Goal: Information Seeking & Learning: Find specific fact

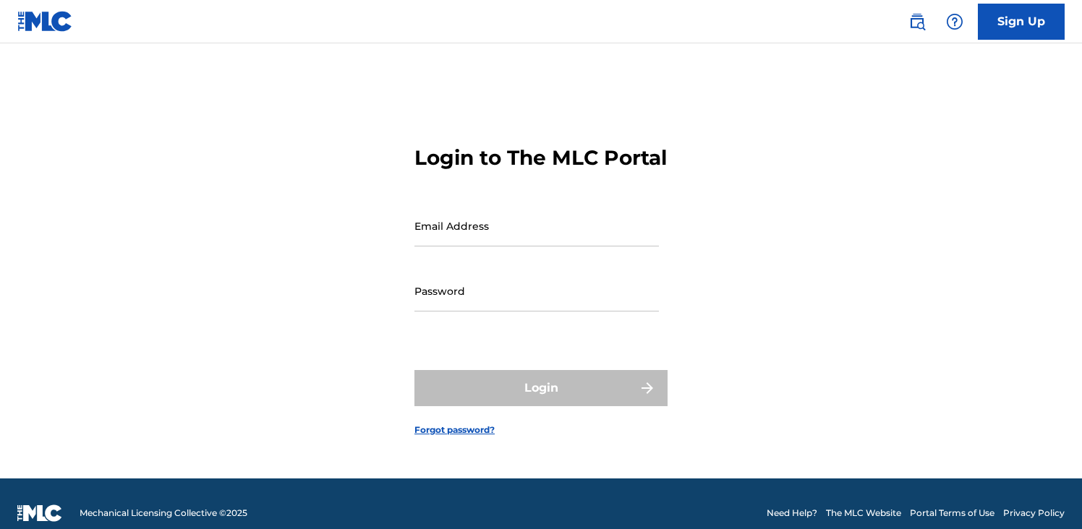
type input "[PERSON_NAME][EMAIL_ADDRESS][PERSON_NAME][DOMAIN_NAME]"
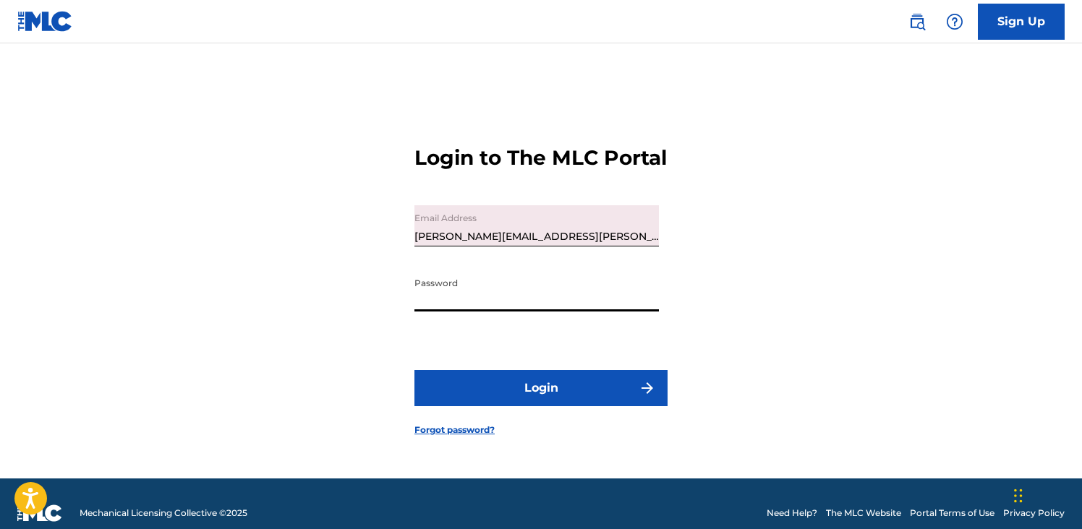
click at [915, 22] on img at bounding box center [916, 21] width 17 height 17
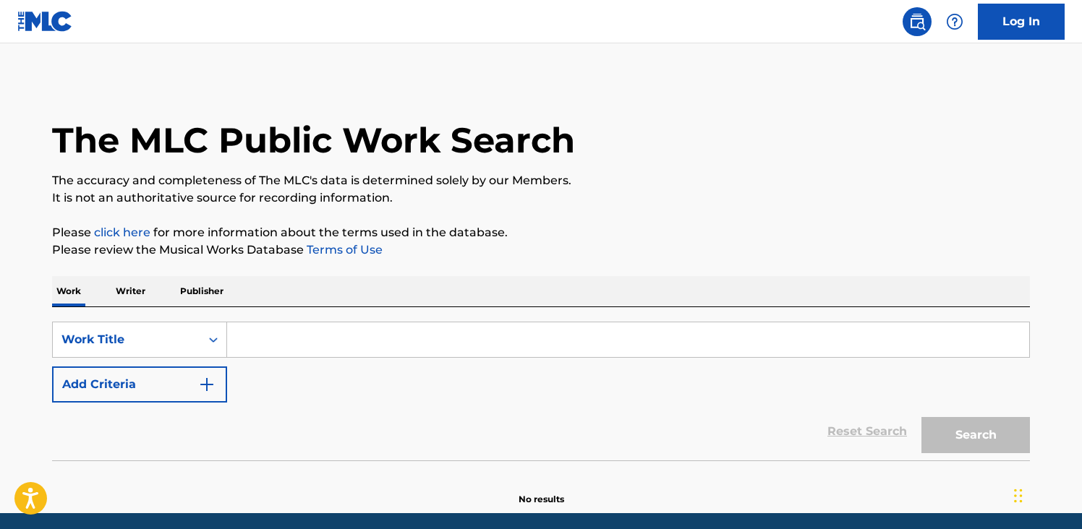
click at [296, 343] on input "Search Form" at bounding box center [628, 339] width 802 height 35
paste input "Vem Boquetando, So Socada Bruta"
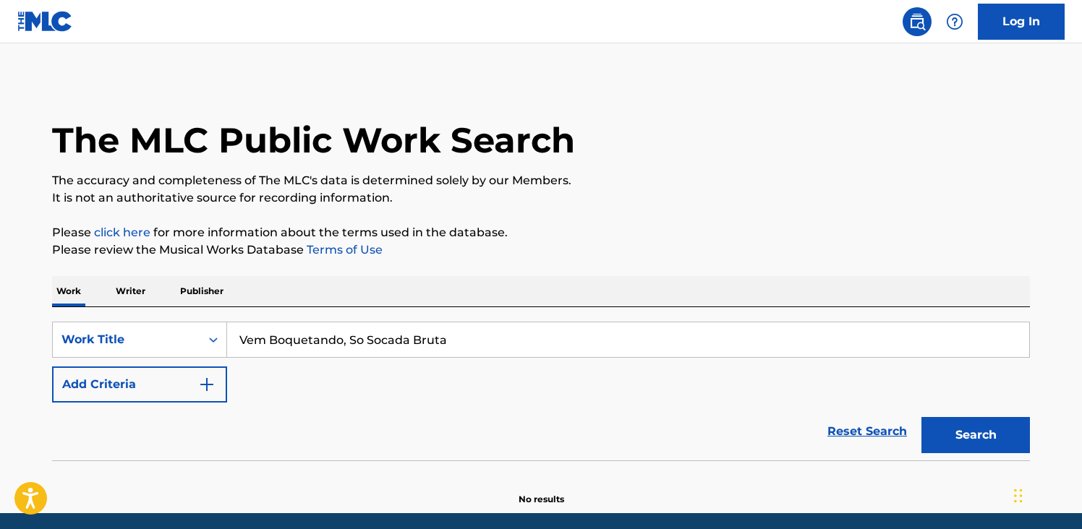
type input "Vem Boquetando, So Socada Bruta"
click at [967, 432] on button "Search" at bounding box center [975, 435] width 108 height 36
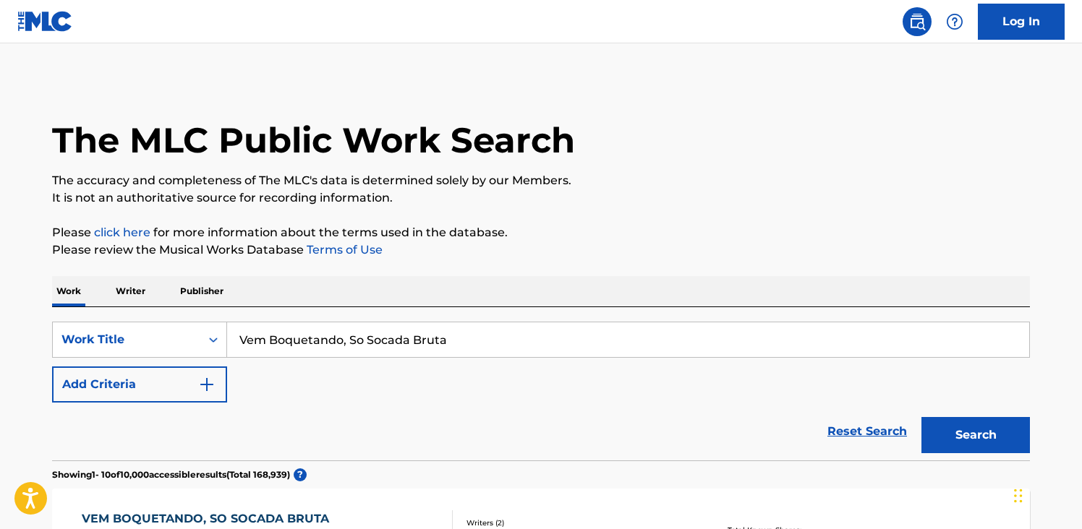
click at [706, 442] on div "Reset Search Search" at bounding box center [541, 432] width 978 height 58
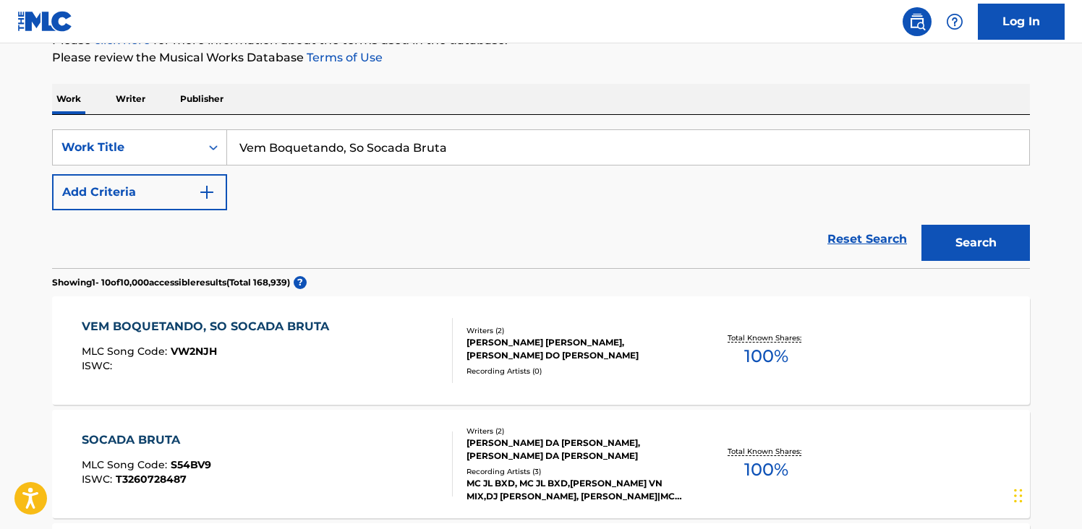
scroll to position [202, 0]
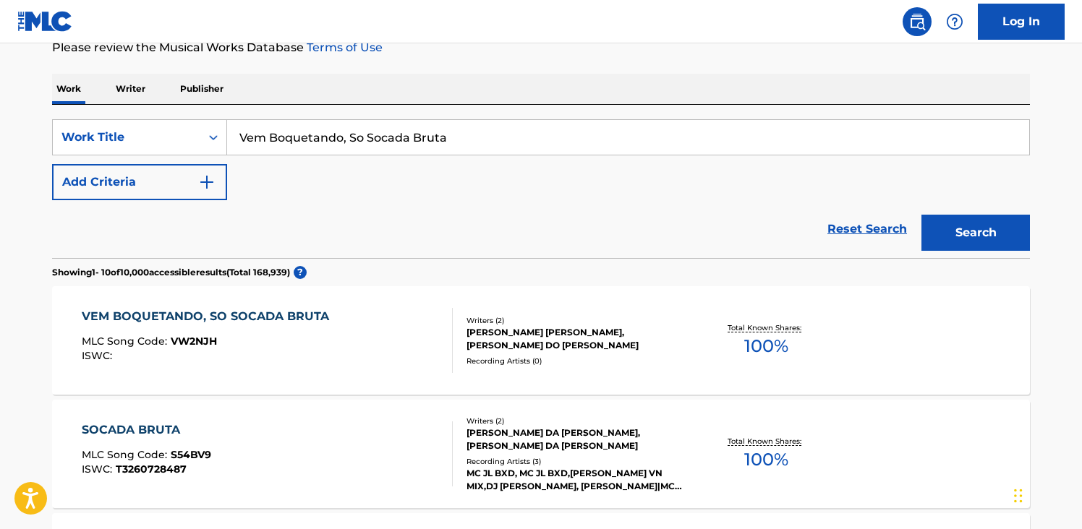
click at [265, 314] on div "VEM BOQUETANDO, SO SOCADA BRUTA" at bounding box center [209, 316] width 255 height 17
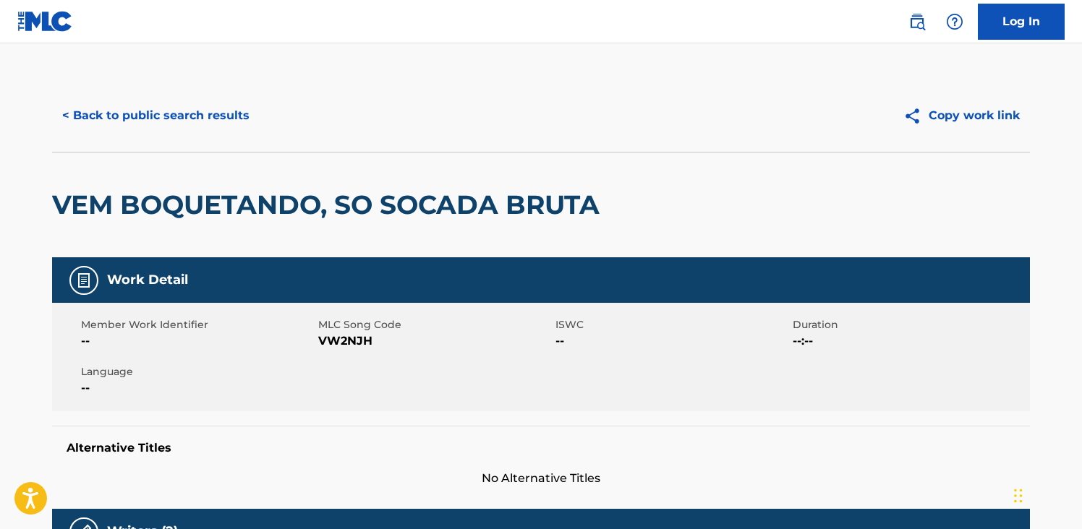
click at [519, 365] on div "Member Work Identifier -- MLC Song Code VW2NJH ISWC -- Duration --:-- Language …" at bounding box center [541, 357] width 978 height 108
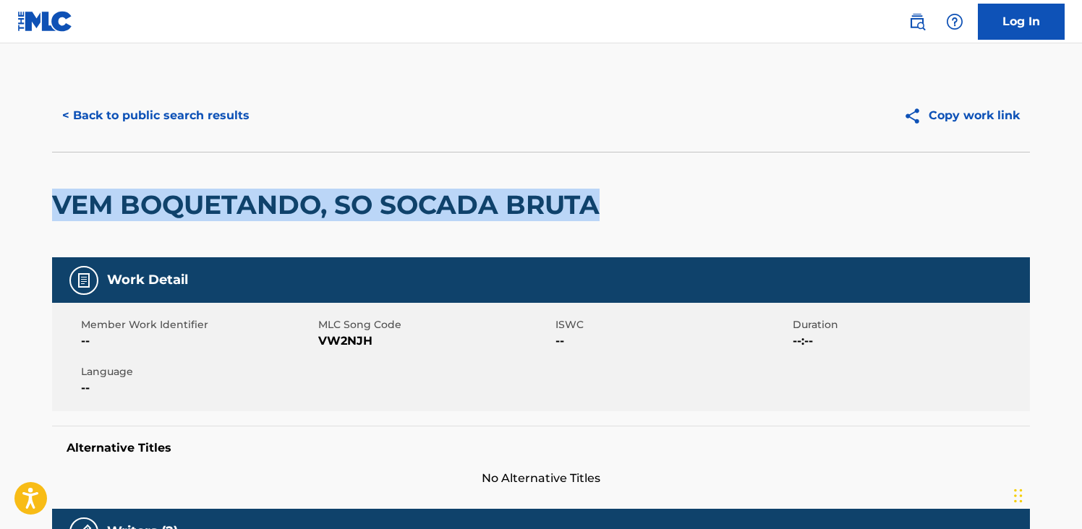
drag, startPoint x: 627, startPoint y: 215, endPoint x: 122, endPoint y: 181, distance: 505.8
click at [122, 181] on div "VEM BOQUETANDO, SO SOCADA BRUTA" at bounding box center [541, 205] width 978 height 106
copy h2 "VEM BOQUETANDO, SO SOCADA BRUTA"
click at [914, 20] on img at bounding box center [916, 21] width 17 height 17
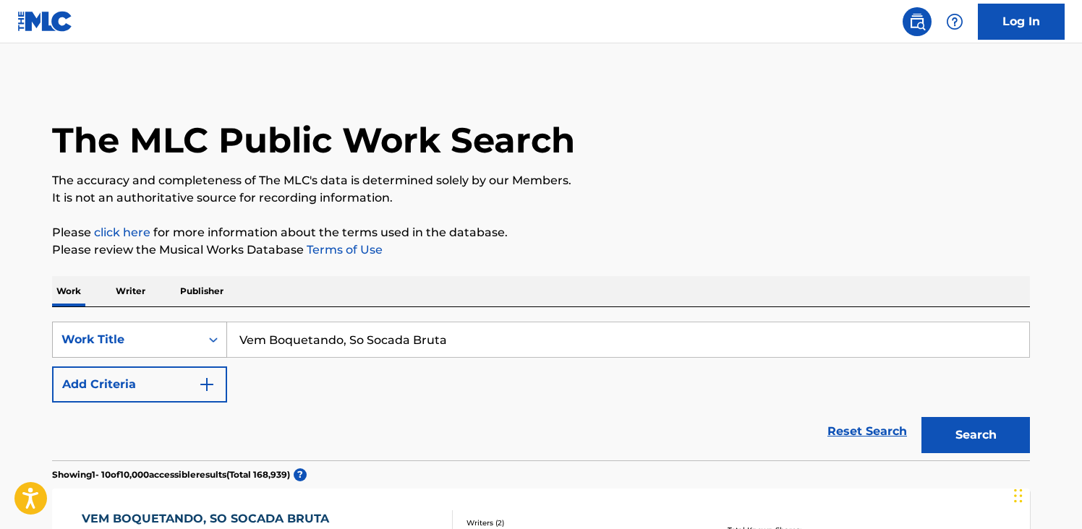
scroll to position [46, 0]
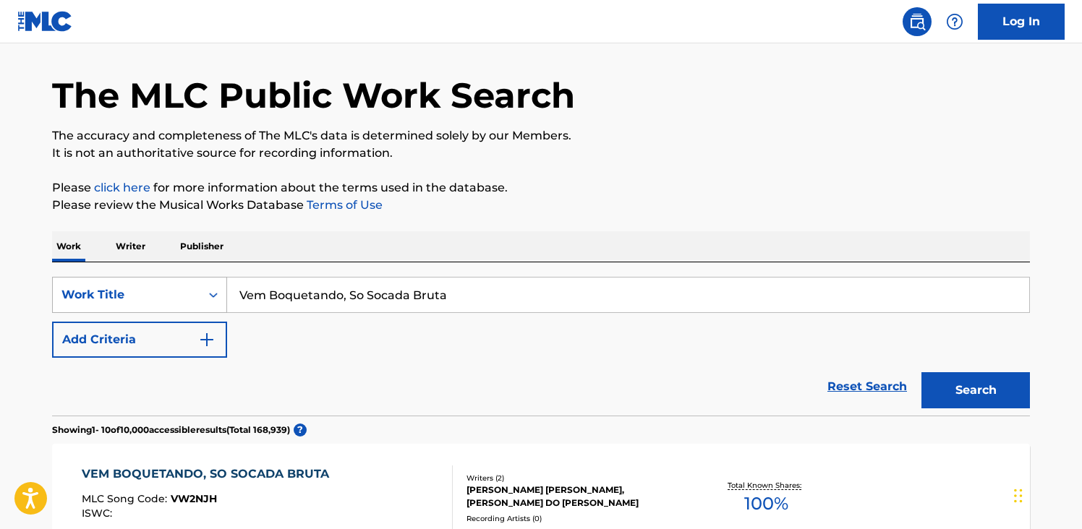
click at [170, 313] on div "Work Title" at bounding box center [139, 295] width 175 height 36
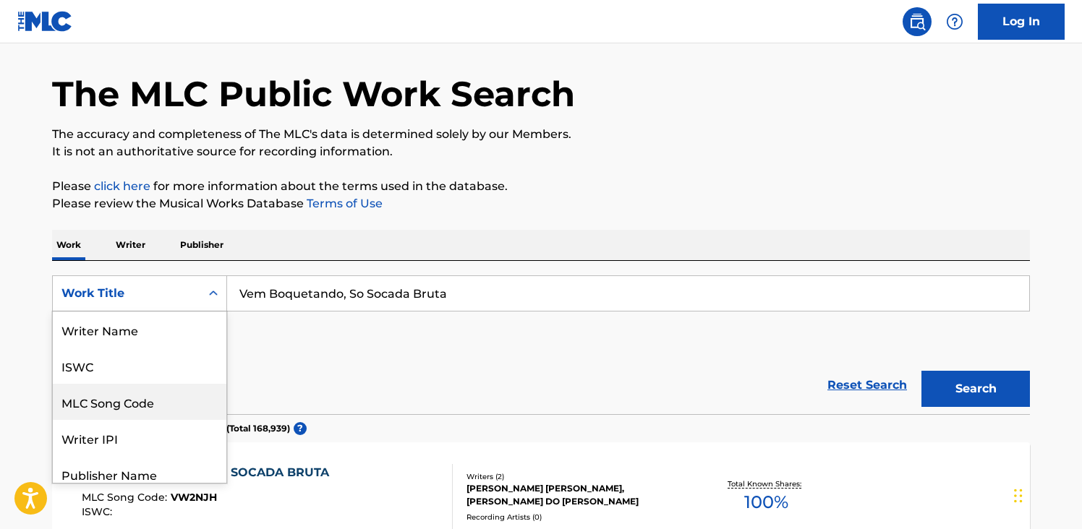
scroll to position [72, 0]
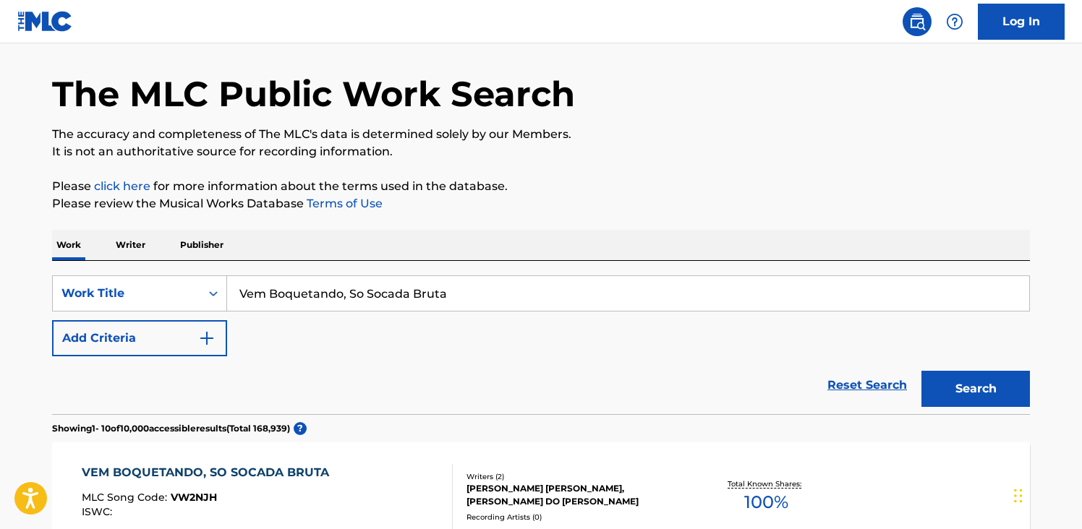
click at [281, 294] on input "Vem Boquetando, So Socada Bruta" at bounding box center [628, 293] width 802 height 35
click at [267, 296] on input "Vem Boquetando, So Socada Bruta" at bounding box center [628, 293] width 802 height 35
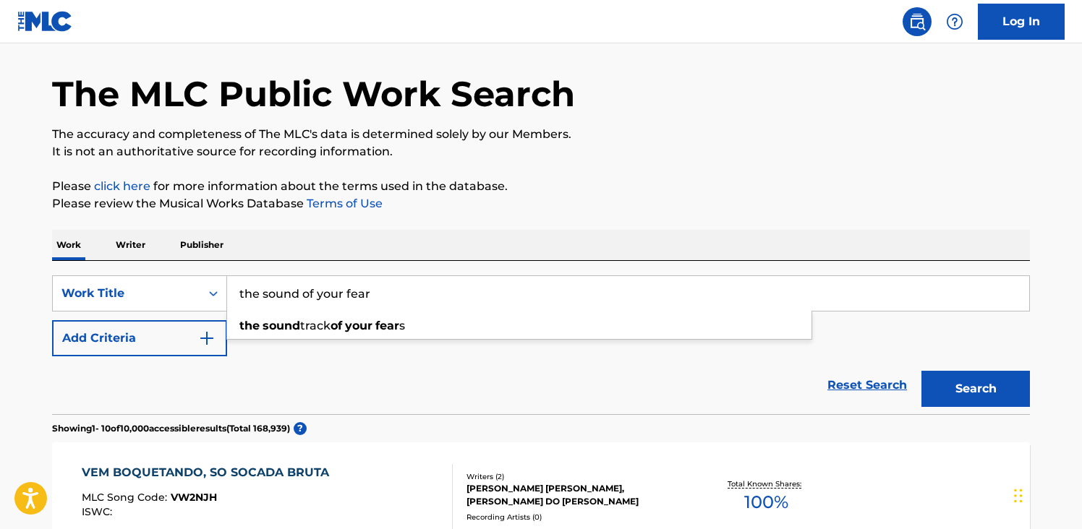
click at [921, 371] on button "Search" at bounding box center [975, 389] width 108 height 36
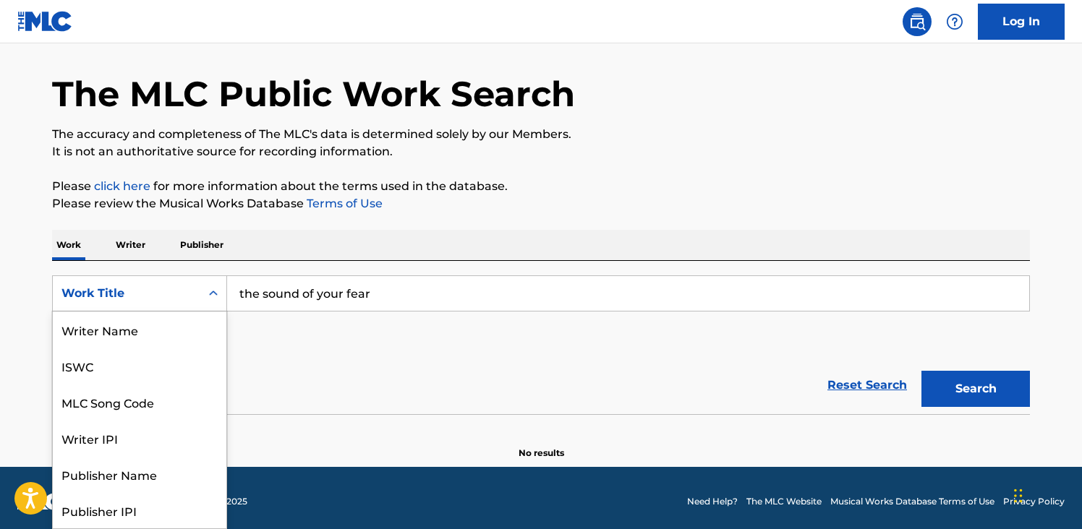
click at [175, 297] on div "Work Title" at bounding box center [126, 293] width 130 height 17
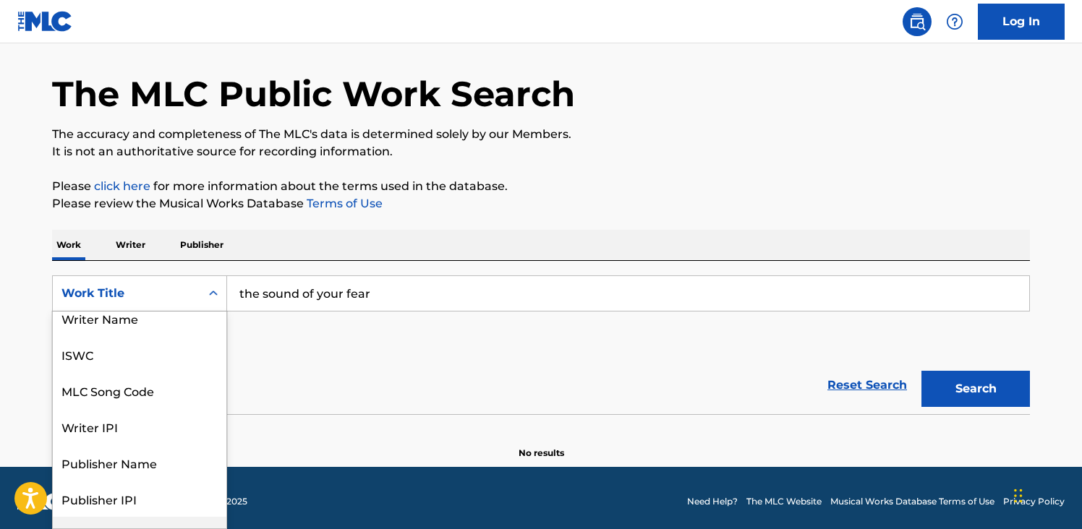
scroll to position [48, 0]
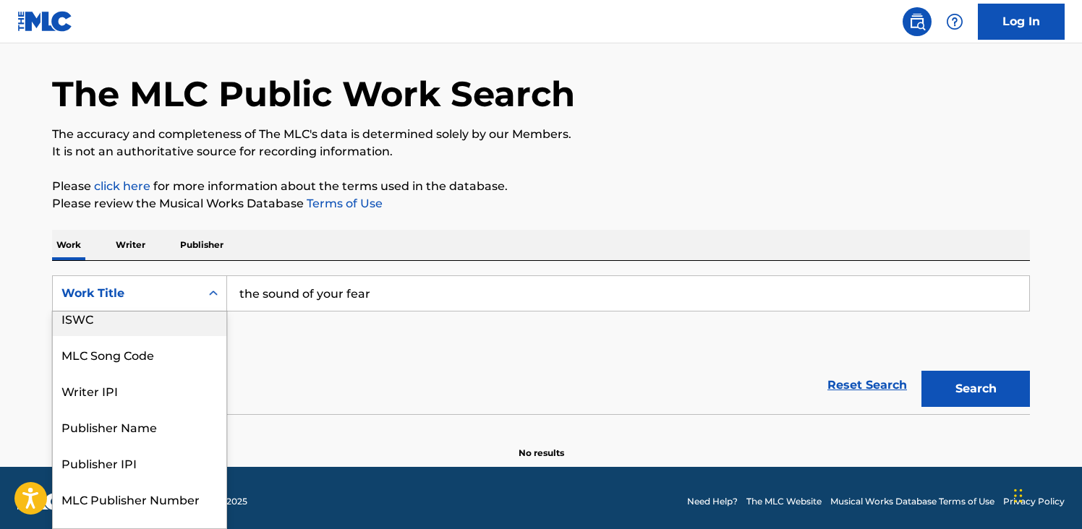
click at [347, 380] on div "Reset Search Search" at bounding box center [541, 385] width 978 height 58
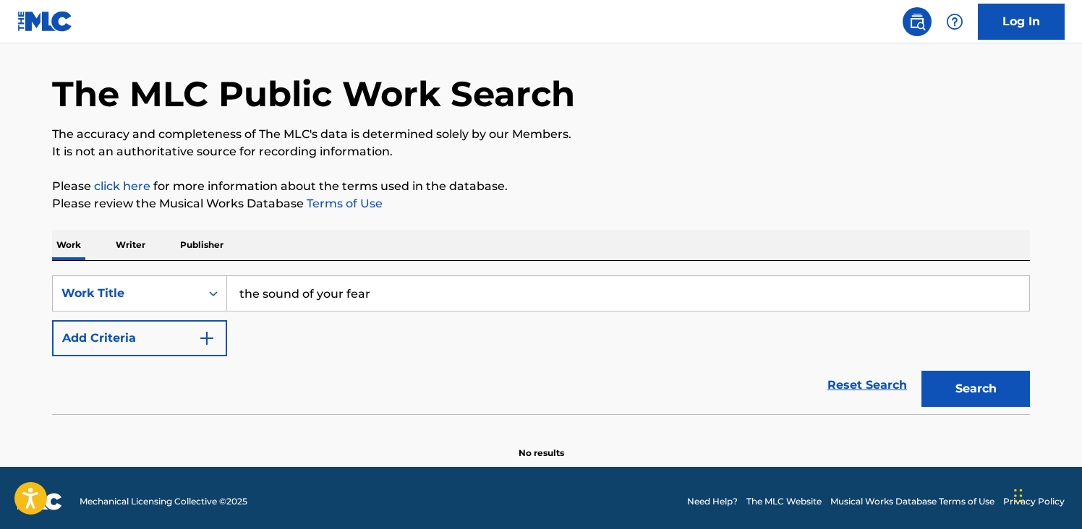
click at [383, 302] on input "the sound of your fear" at bounding box center [628, 293] width 802 height 35
paste input "QZ8WX2076441"
click at [316, 300] on input "QZ8WX2076441" at bounding box center [628, 293] width 802 height 35
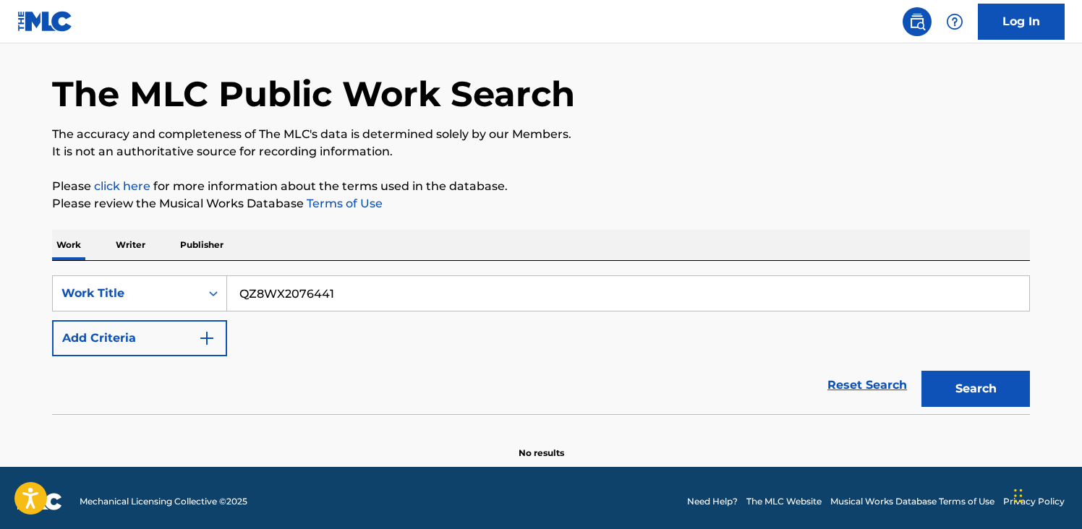
click at [316, 300] on input "QZ8WX2076441" at bounding box center [628, 293] width 802 height 35
click at [921, 371] on button "Search" at bounding box center [975, 389] width 108 height 36
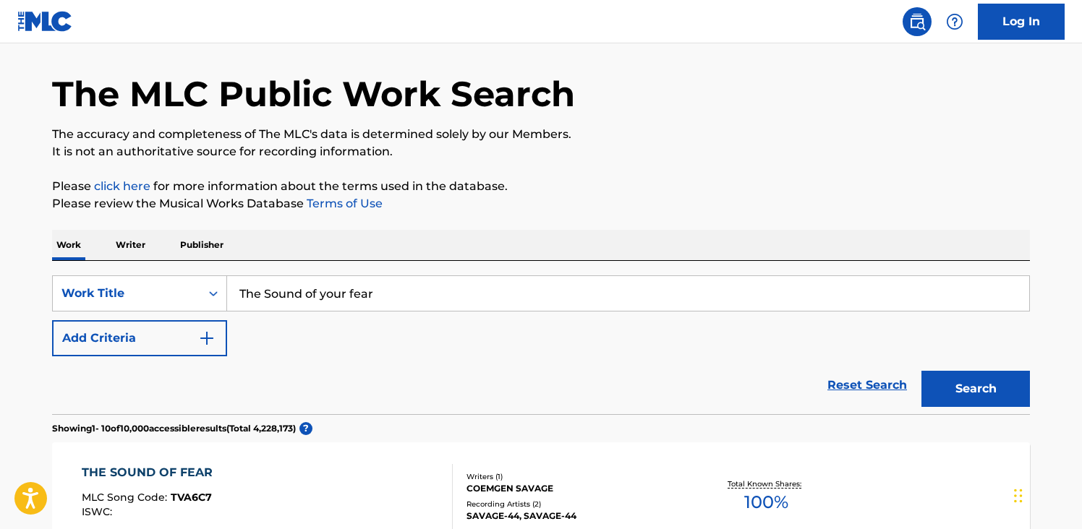
click at [467, 371] on div "Reset Search Search" at bounding box center [541, 385] width 978 height 58
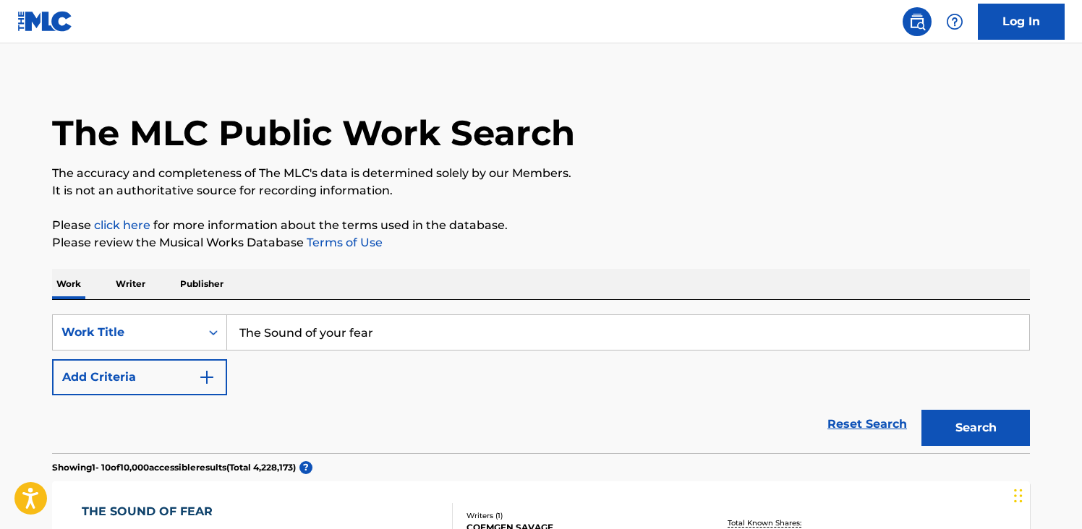
scroll to position [5, 0]
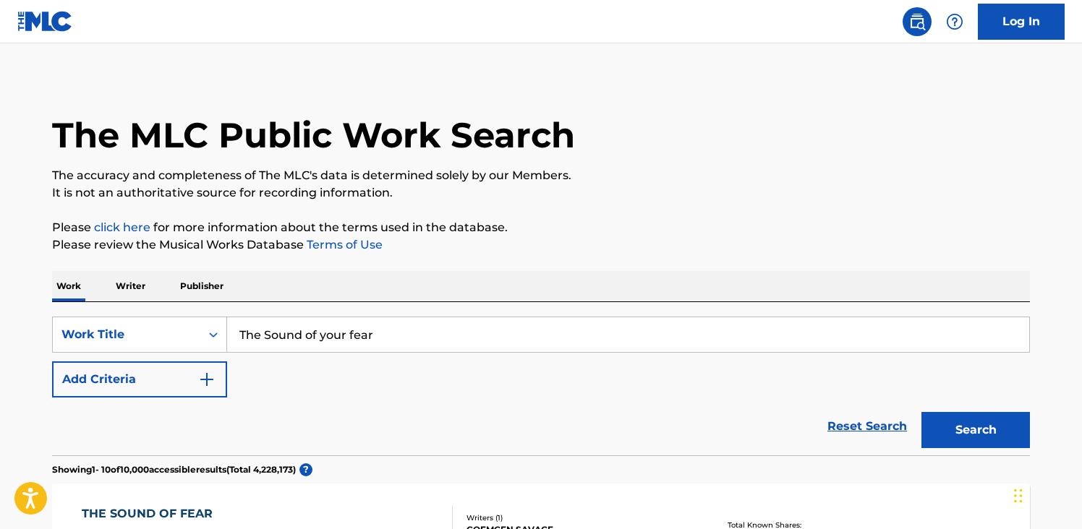
click at [188, 380] on button "Add Criteria" at bounding box center [139, 380] width 175 height 36
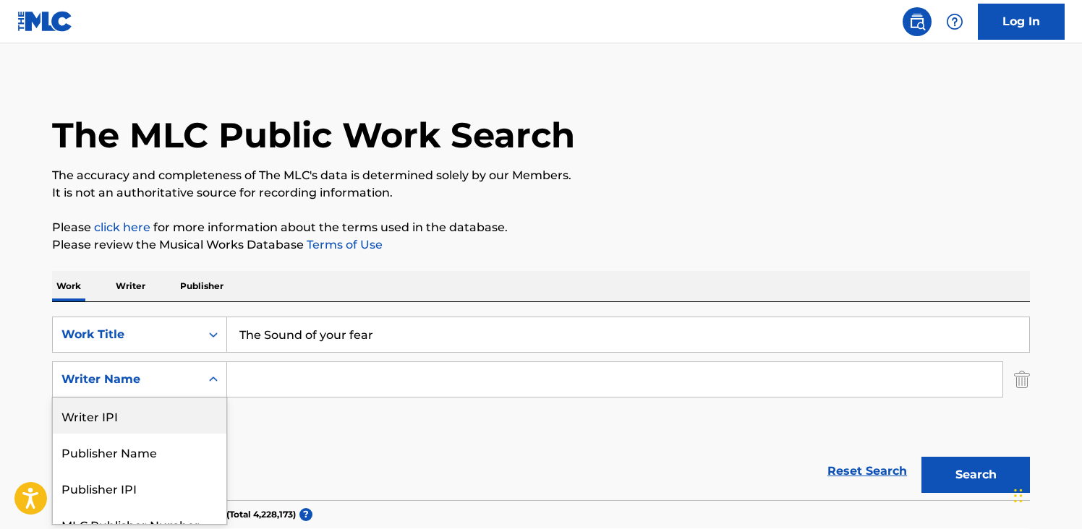
scroll to position [55, 0]
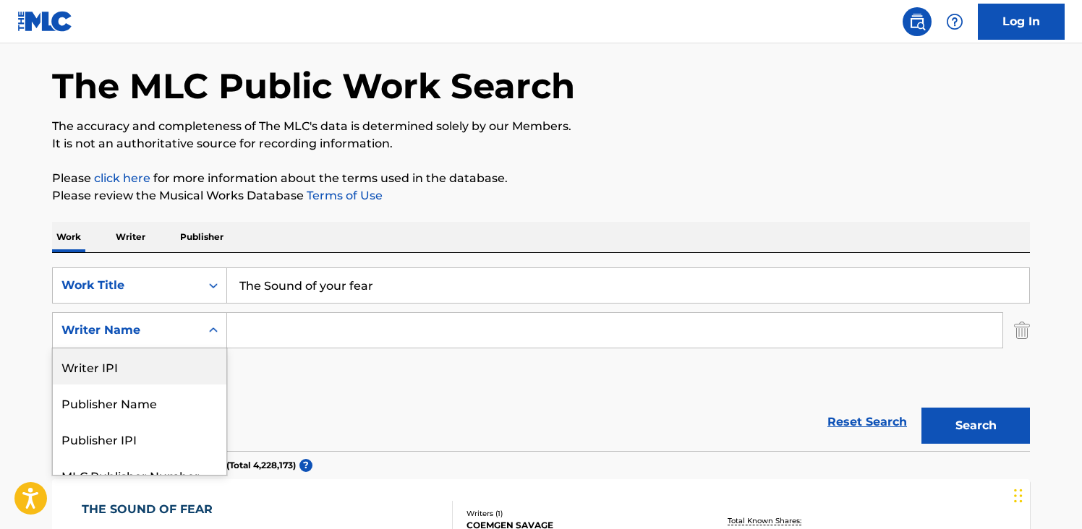
click at [210, 349] on div "Writer IPI, 1 of 5. 5 results available. Use Up and Down to choose options, pre…" at bounding box center [139, 330] width 175 height 36
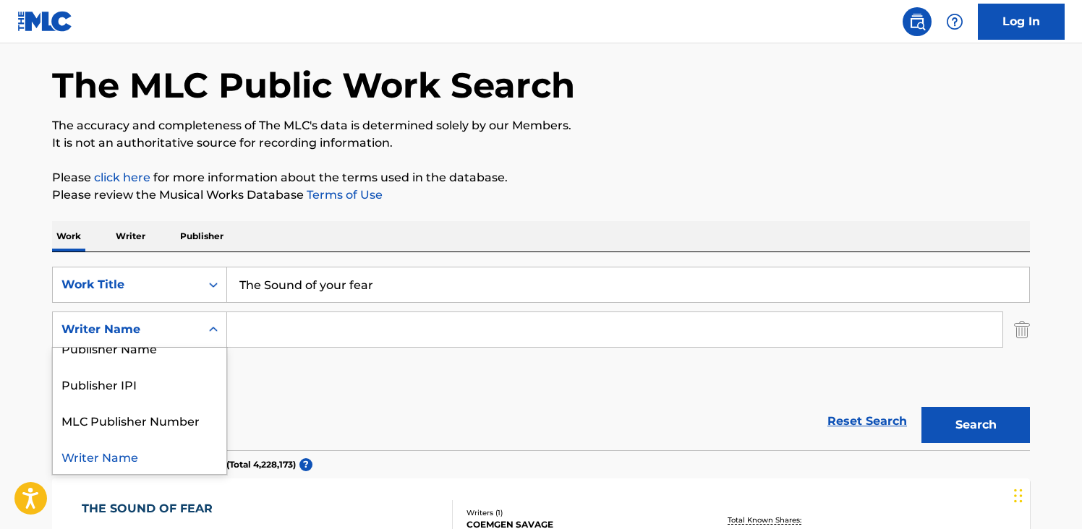
scroll to position [0, 0]
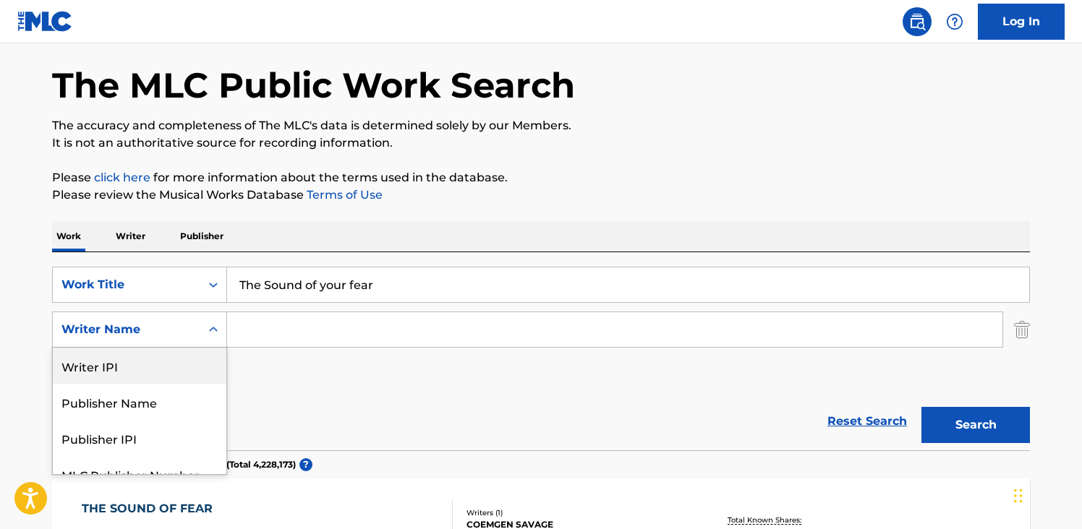
click at [388, 283] on input "The Sound of your fear" at bounding box center [628, 285] width 802 height 35
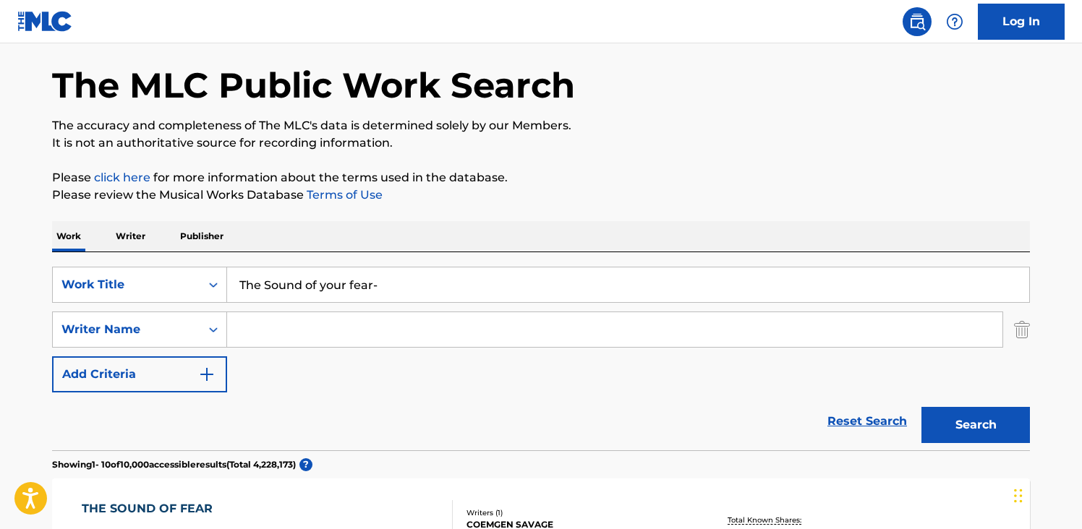
paste input "Eurynomous"
type input "The Sound of your fear- Eurynomous"
click at [921, 407] on button "Search" at bounding box center [975, 425] width 108 height 36
click at [361, 400] on div "Reset Search Search" at bounding box center [541, 422] width 978 height 58
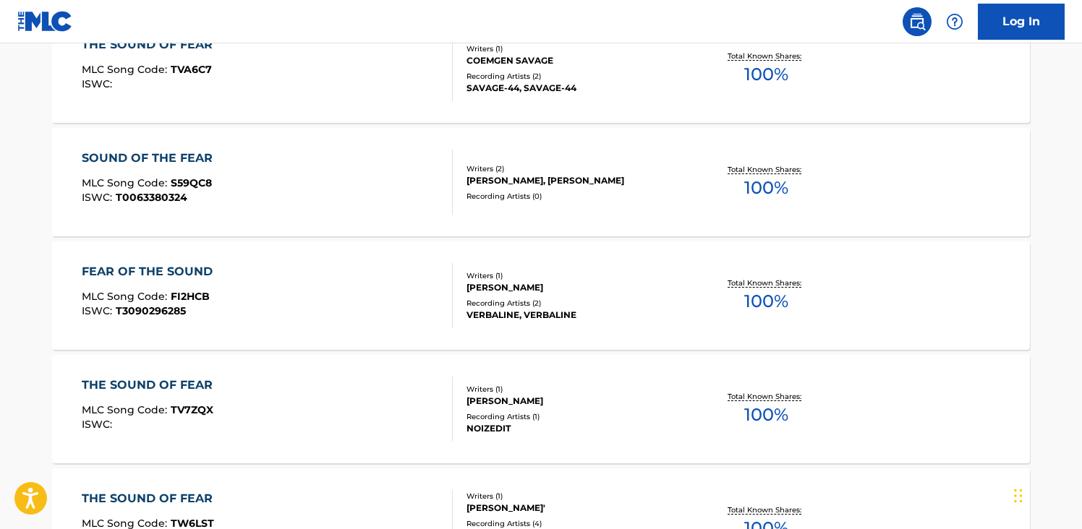
scroll to position [547, 0]
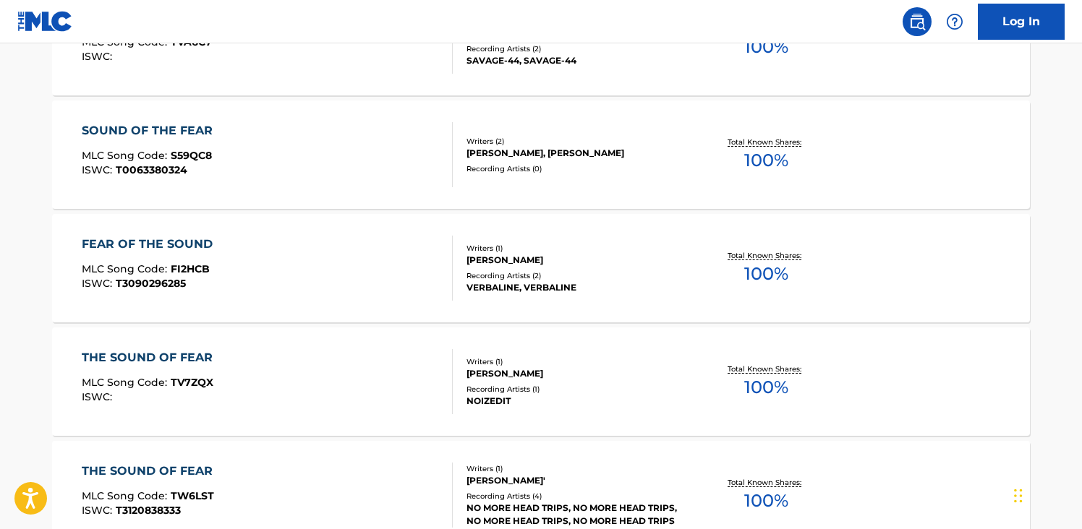
click at [909, 20] on img at bounding box center [916, 21] width 17 height 17
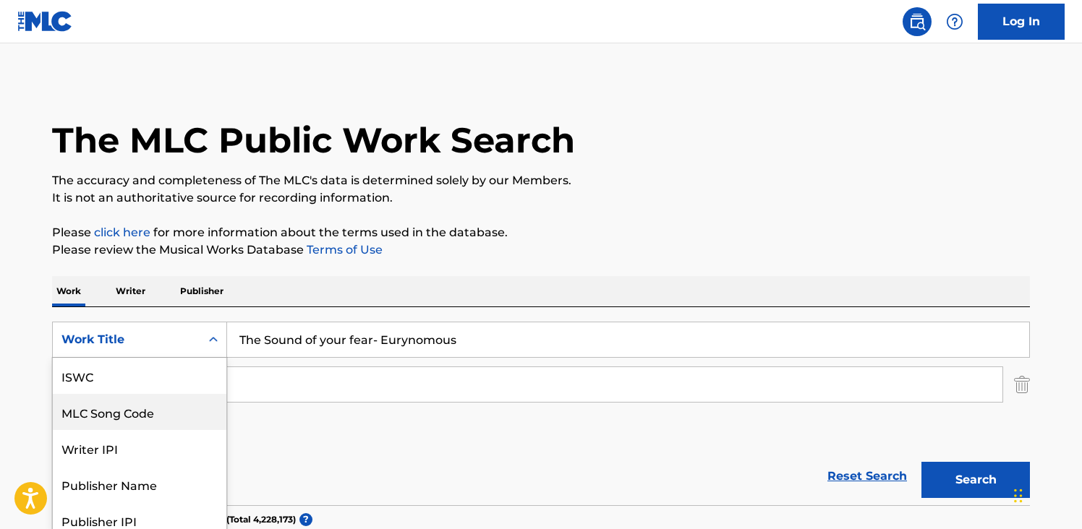
scroll to position [46, 0]
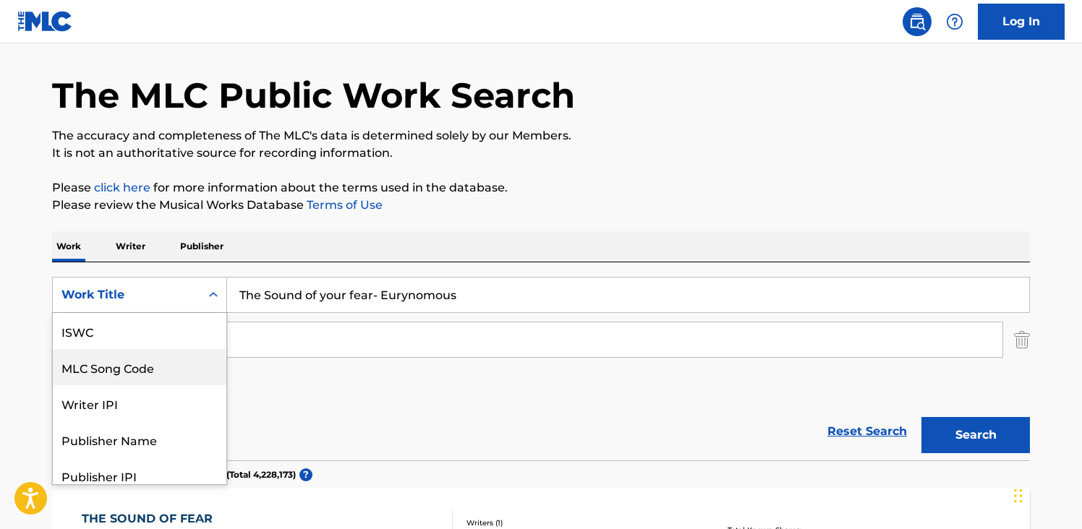
click at [184, 313] on div "MLC Song Code, 2 of 7. 7 results available. Use Up and Down to choose options, …" at bounding box center [139, 295] width 175 height 36
